Goal: Task Accomplishment & Management: Manage account settings

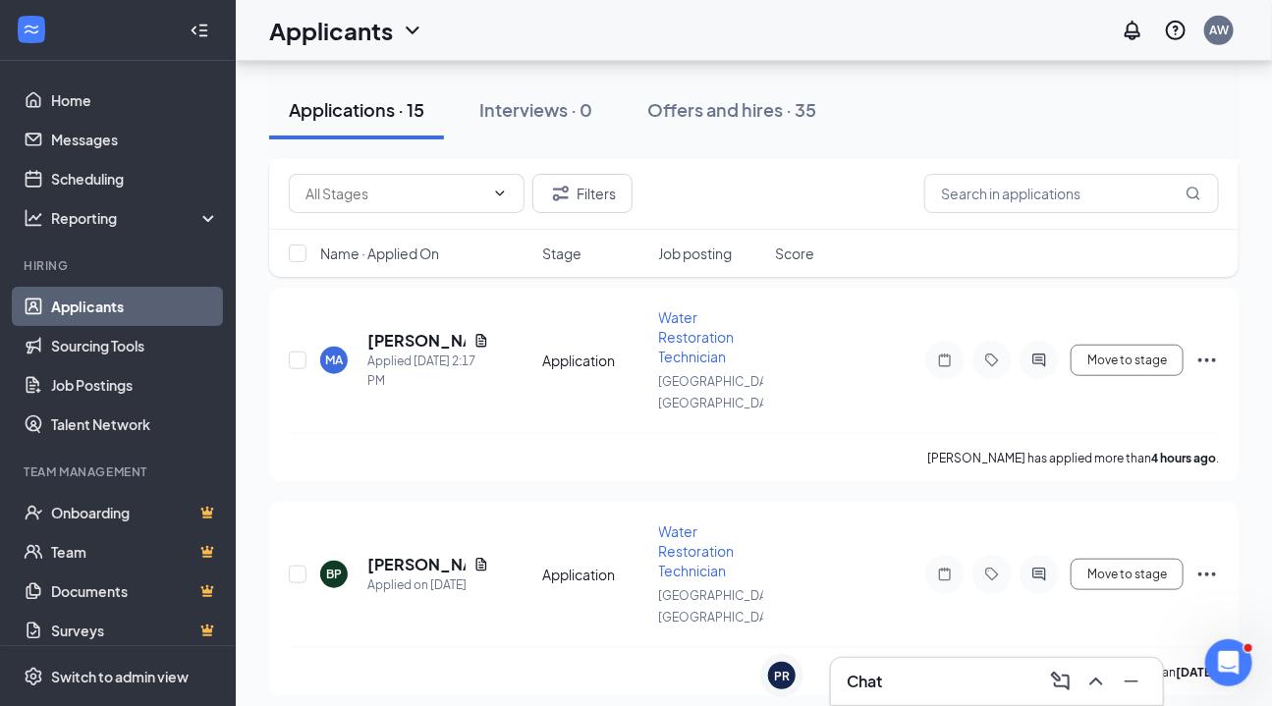
scroll to position [196, 0]
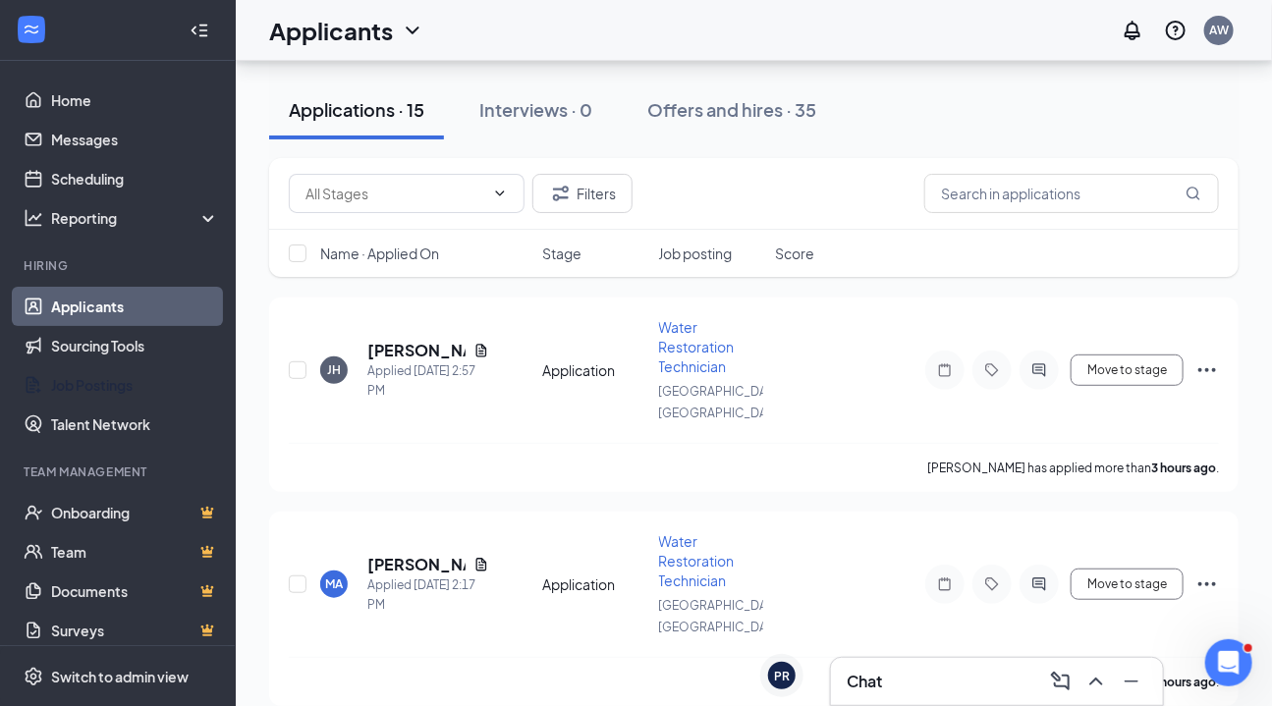
click at [122, 389] on link "Job Postings" at bounding box center [135, 384] width 168 height 39
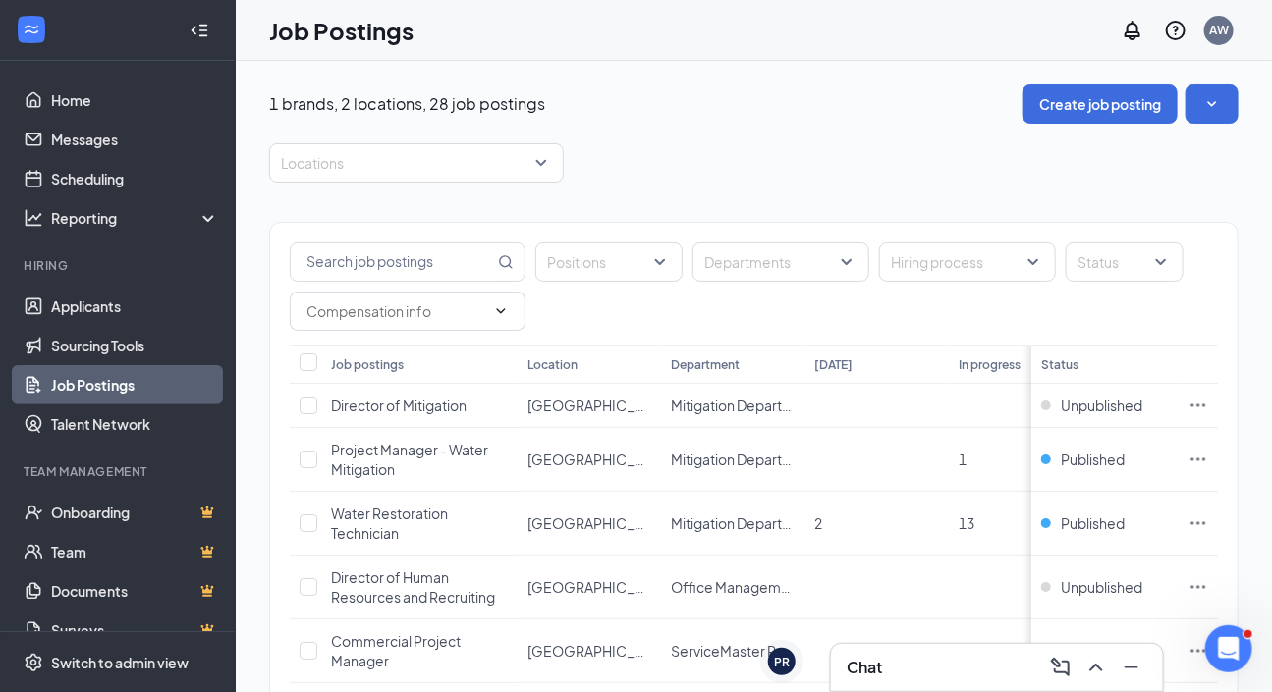
click at [1086, 367] on th "Status" at bounding box center [1104, 364] width 147 height 39
click at [1113, 260] on div at bounding box center [1115, 262] width 88 height 31
click at [1125, 361] on span "Published" at bounding box center [1140, 360] width 64 height 18
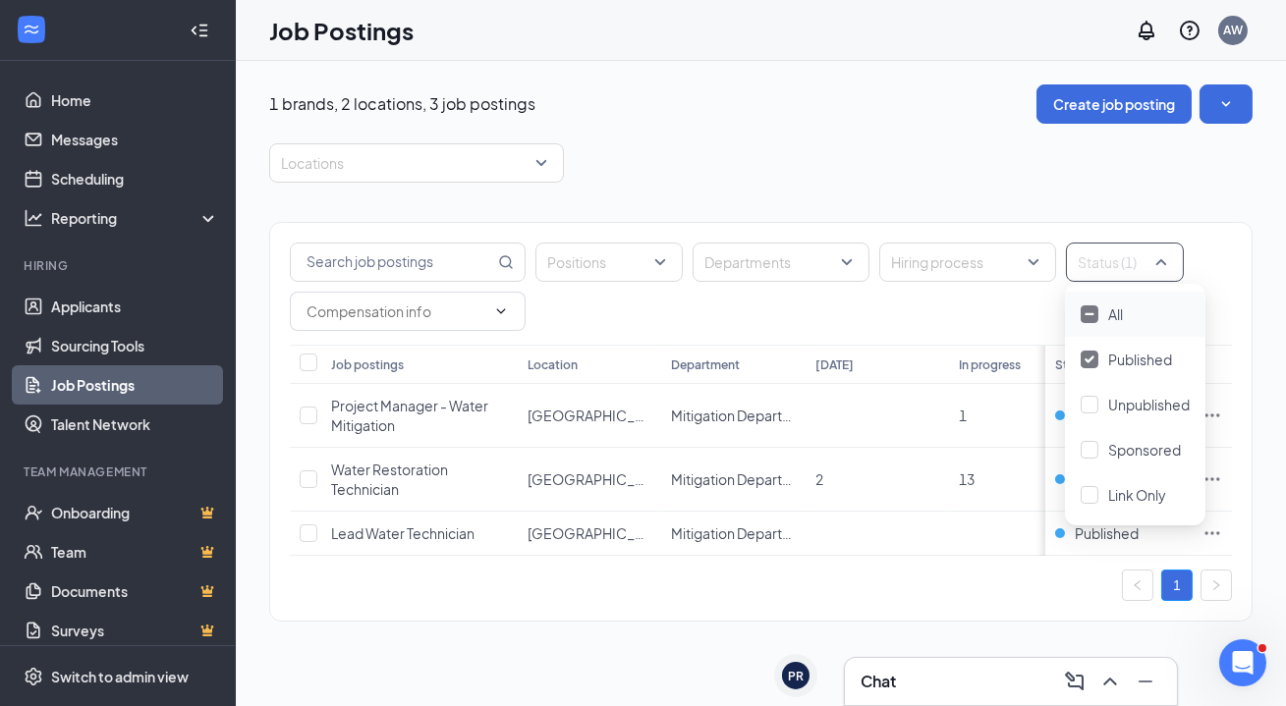
click at [809, 586] on div "1" at bounding box center [761, 585] width 942 height 31
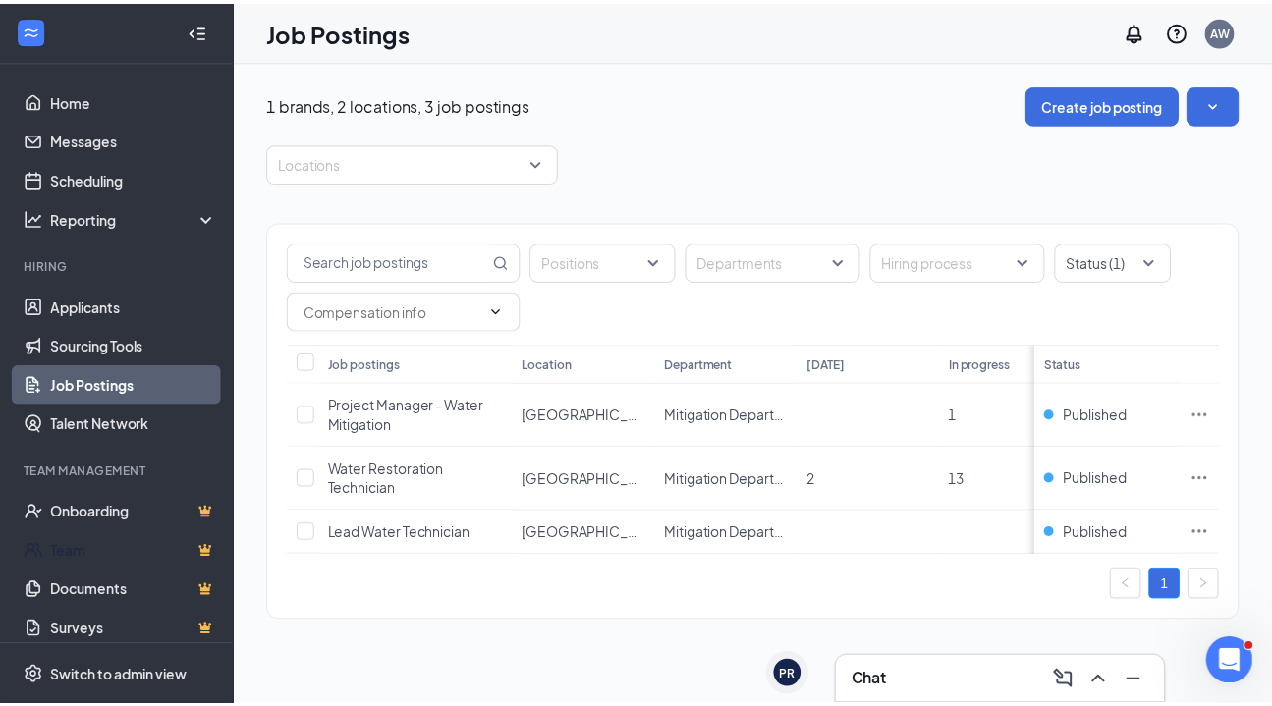
scroll to position [100, 0]
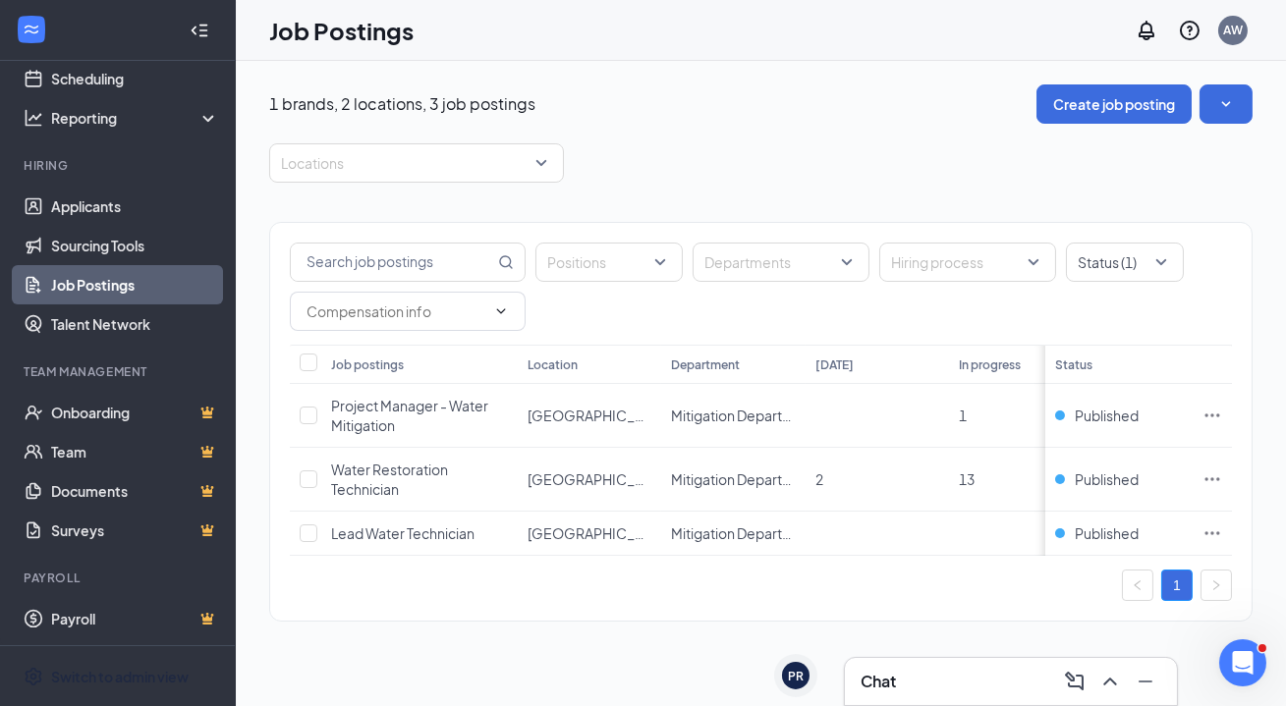
click at [84, 670] on div "Switch to admin view" at bounding box center [120, 677] width 138 height 20
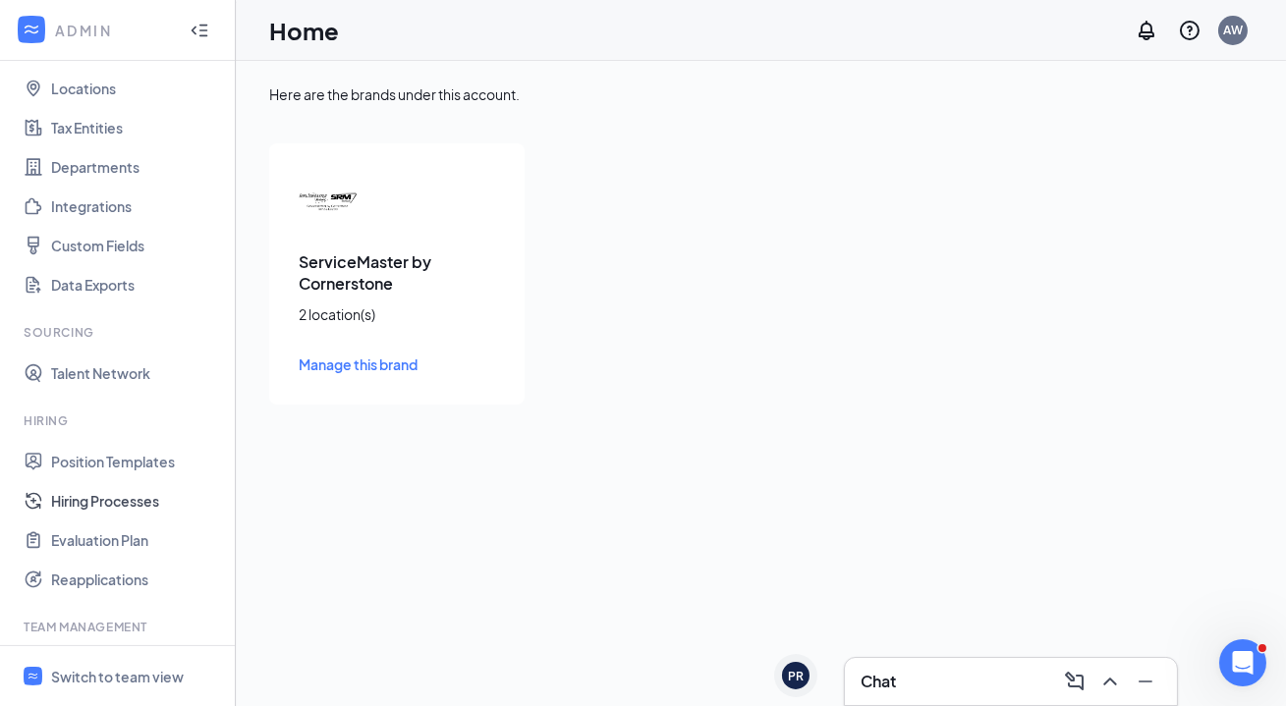
click at [94, 499] on link "Hiring Processes" at bounding box center [135, 500] width 168 height 39
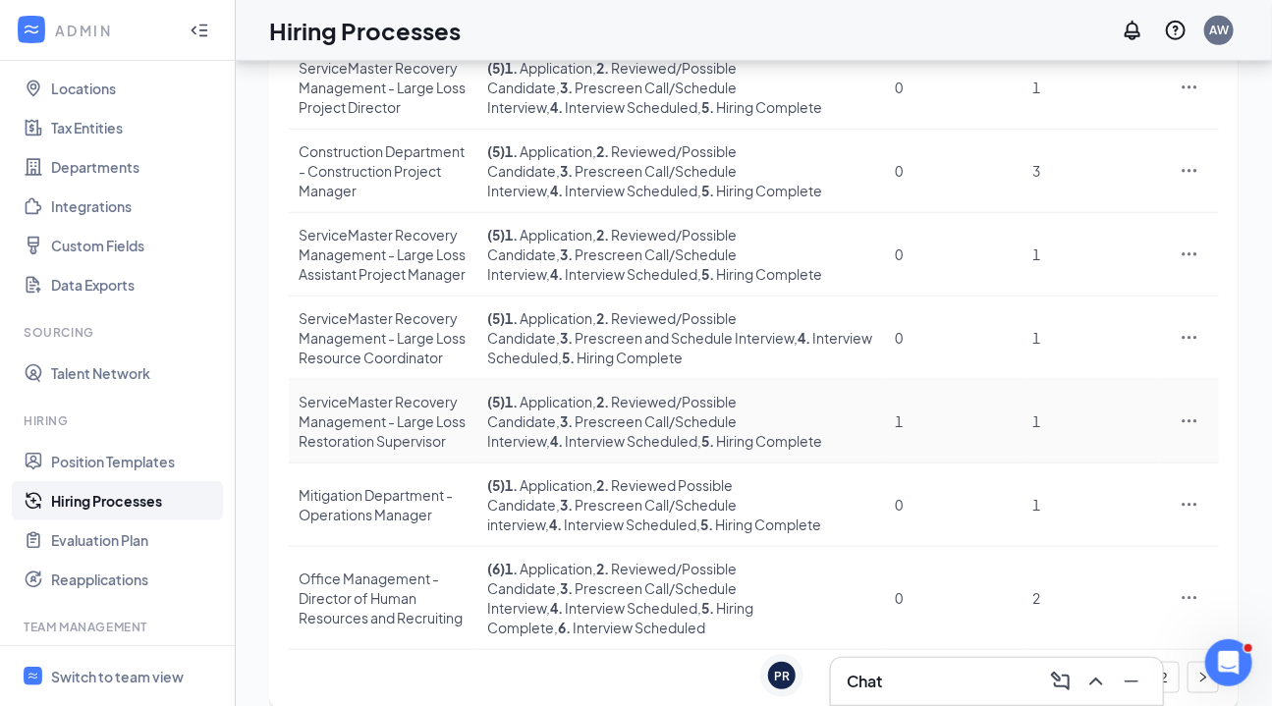
scroll to position [530, 0]
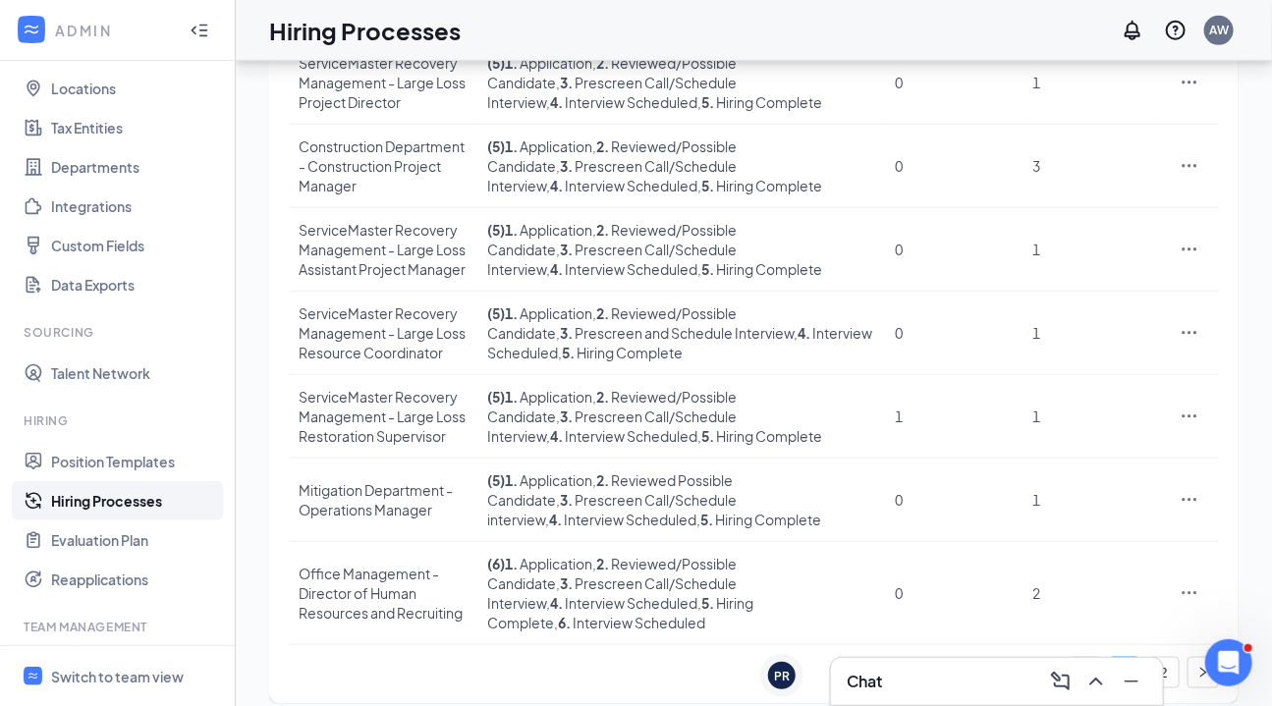
click at [1159, 658] on link "2" at bounding box center [1163, 672] width 29 height 29
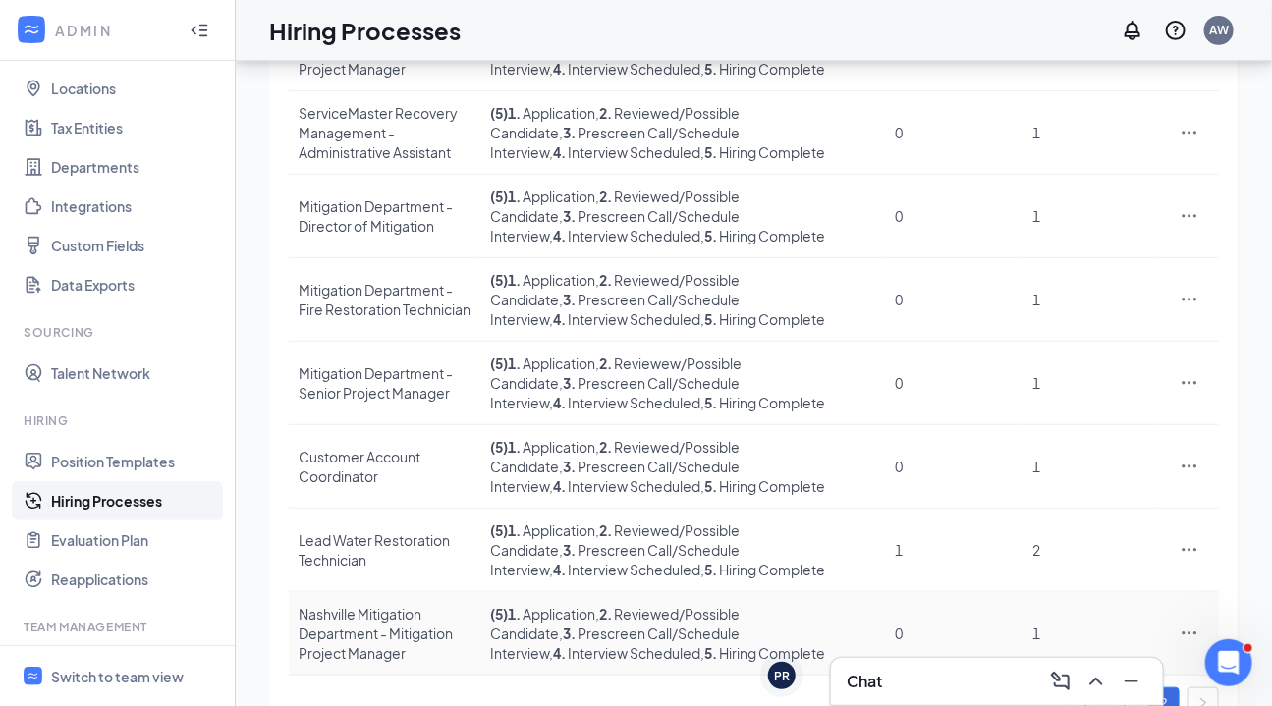
scroll to position [363, 0]
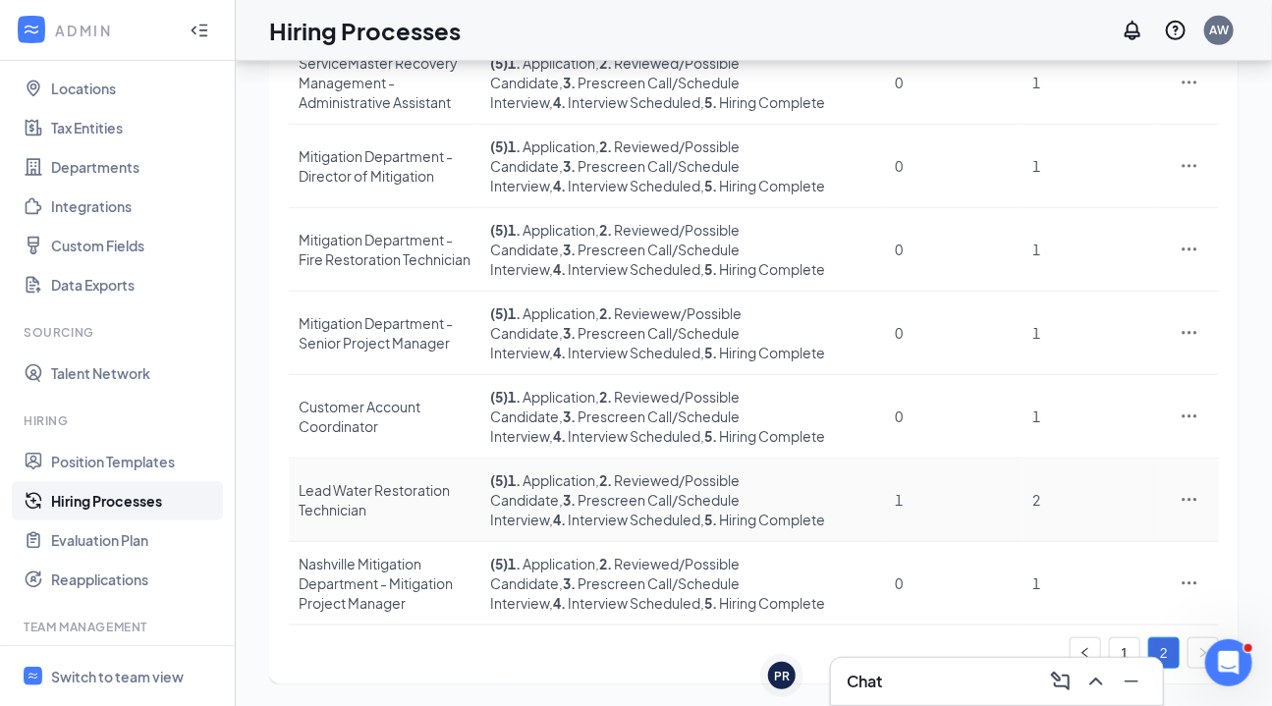
click at [359, 485] on div "Lead Water Restoration Technician" at bounding box center [385, 499] width 172 height 39
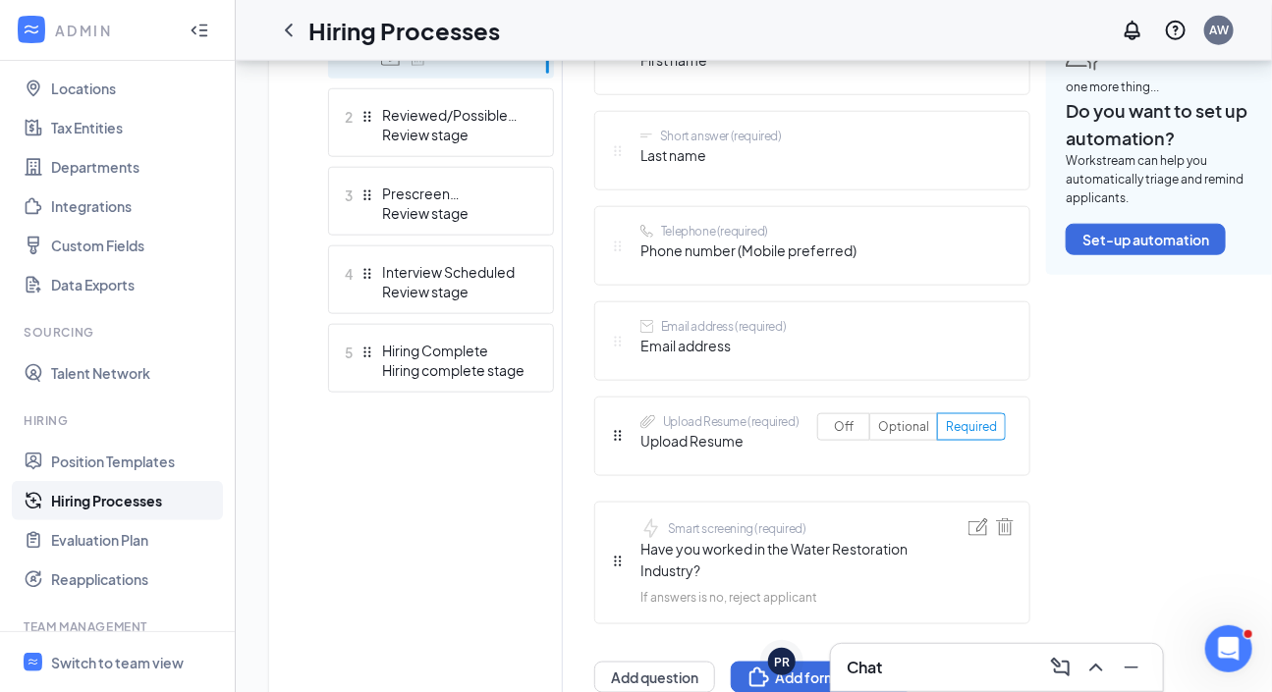
scroll to position [763, 0]
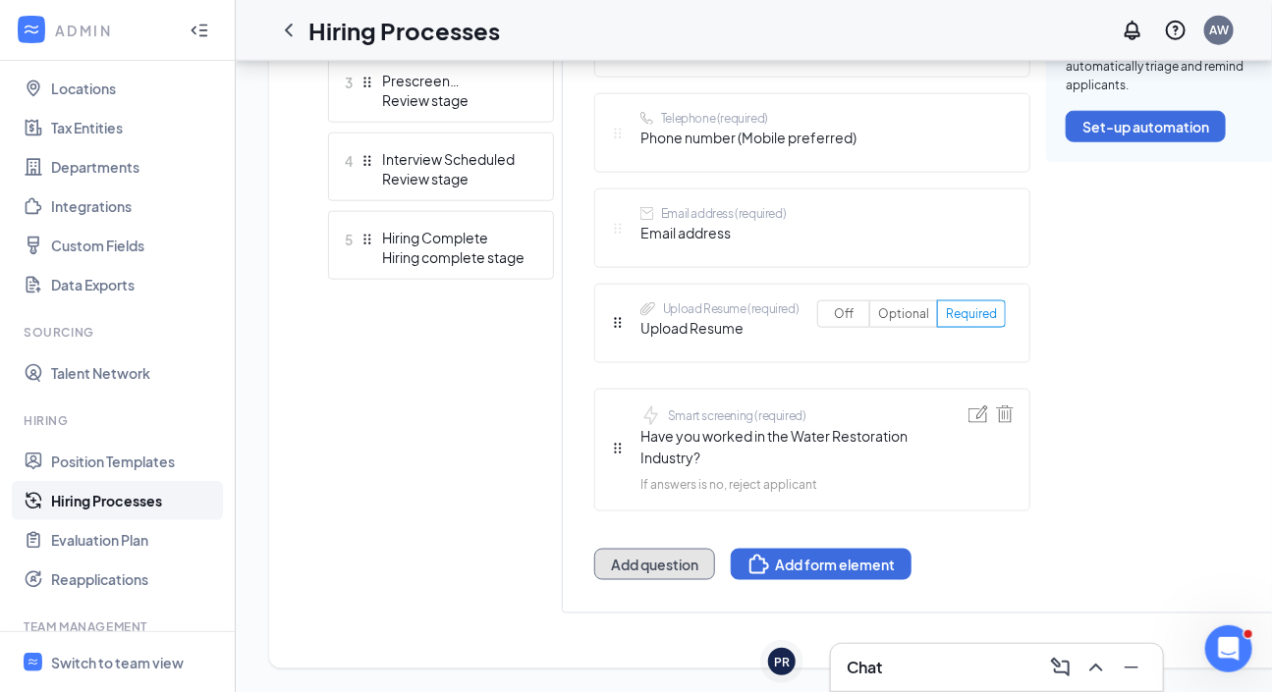
click at [692, 549] on button "Add question" at bounding box center [654, 564] width 121 height 31
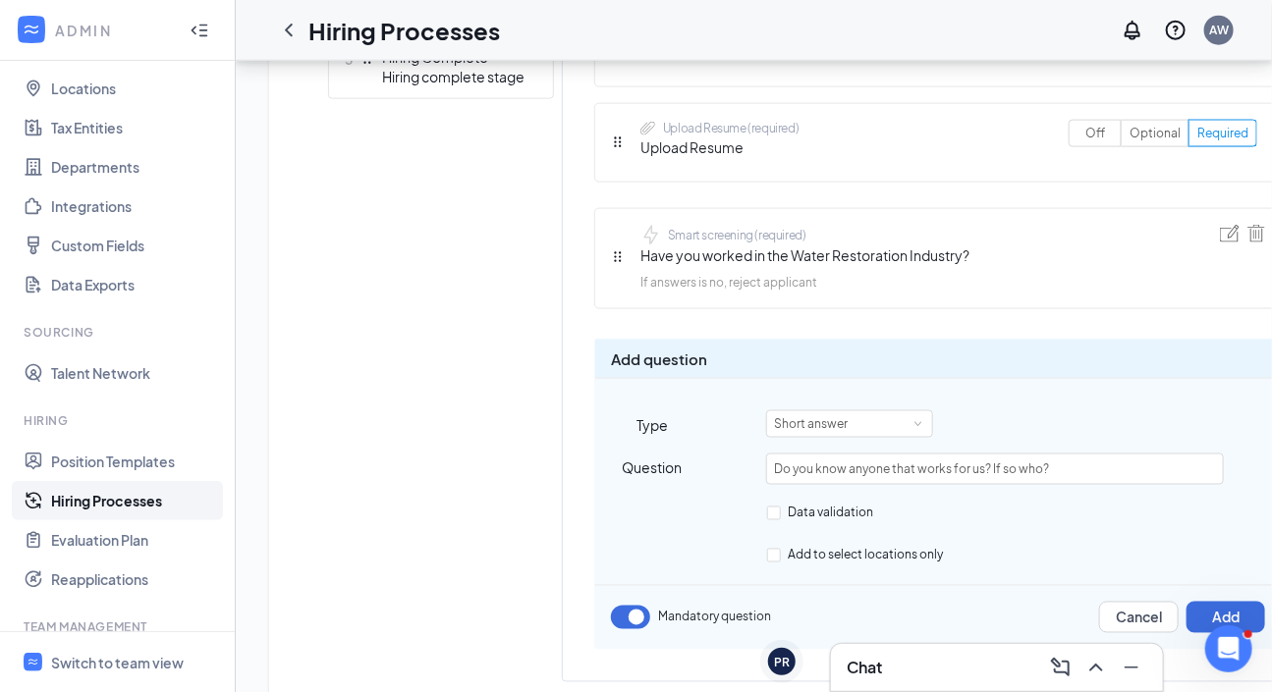
scroll to position [1011, 0]
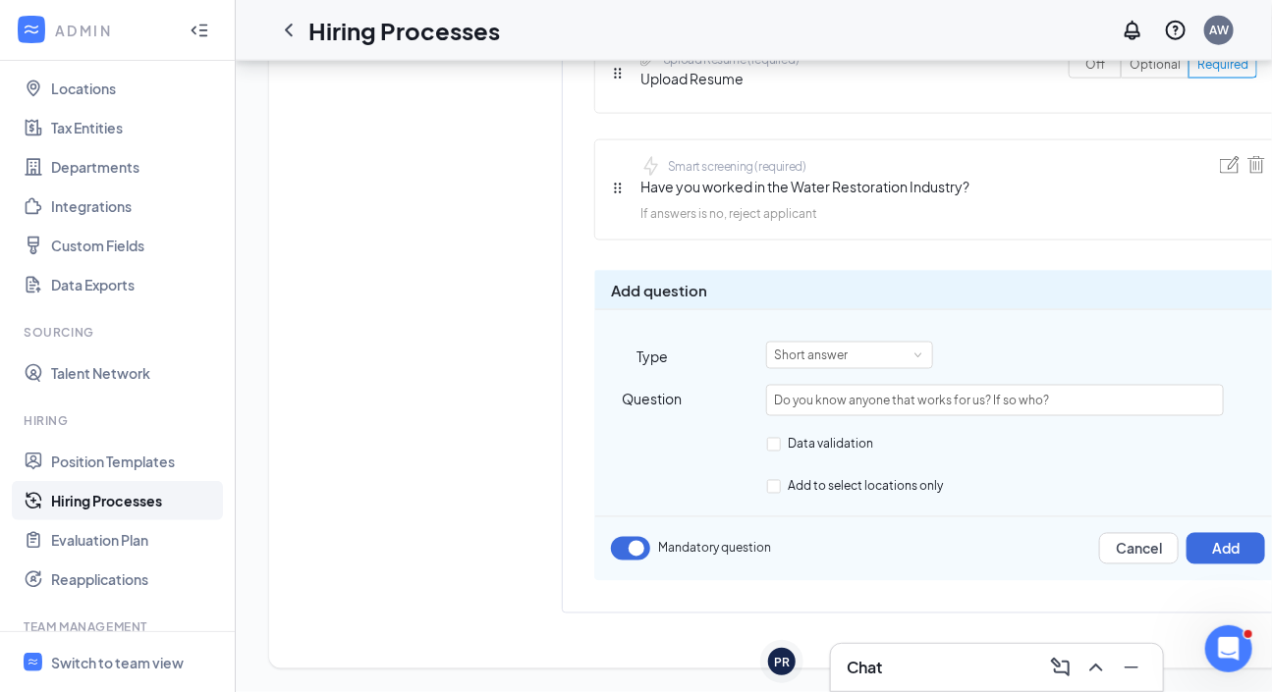
type input "Do you know anyone that works for us? If so who?"
click at [734, 540] on span "Mandatory question" at bounding box center [714, 549] width 113 height 19
click at [624, 544] on button "button" at bounding box center [630, 549] width 39 height 24
click at [1196, 557] on div "Add question Type Short answer Question Do you know anyone that works for us? I…" at bounding box center [938, 425] width 688 height 311
click at [1203, 539] on button "Add" at bounding box center [1226, 548] width 79 height 31
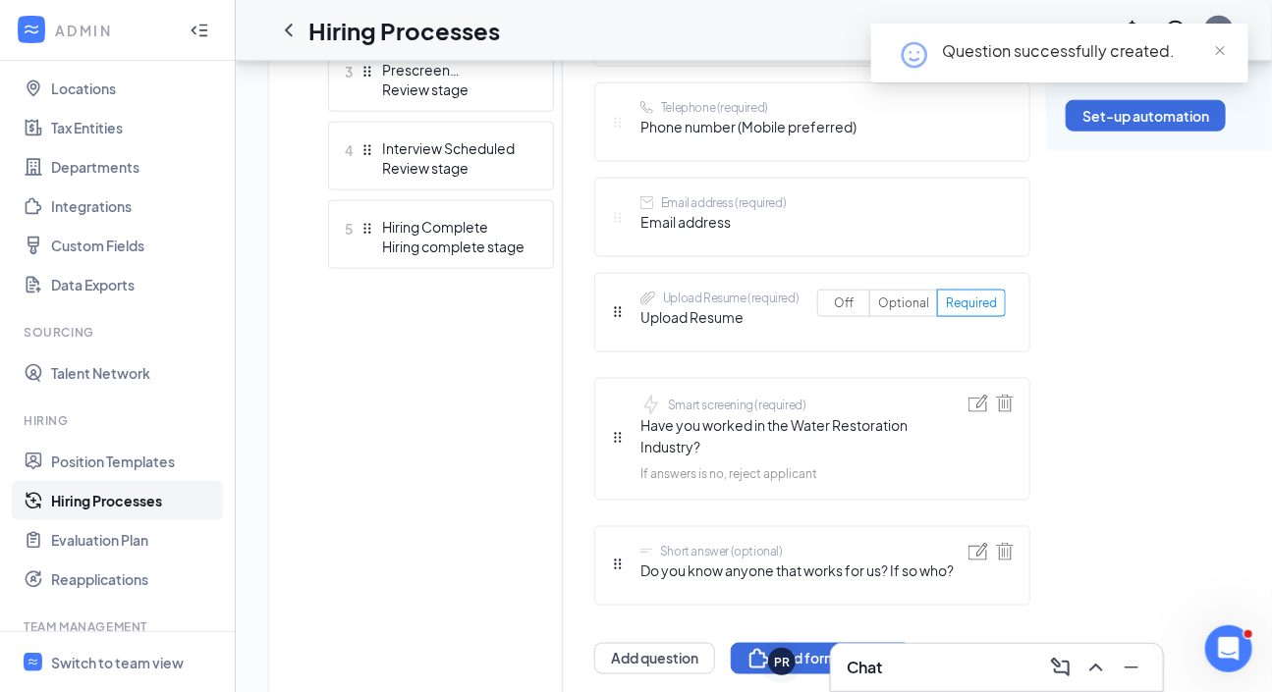
scroll to position [868, 0]
